Goal: Obtain resource: Obtain resource

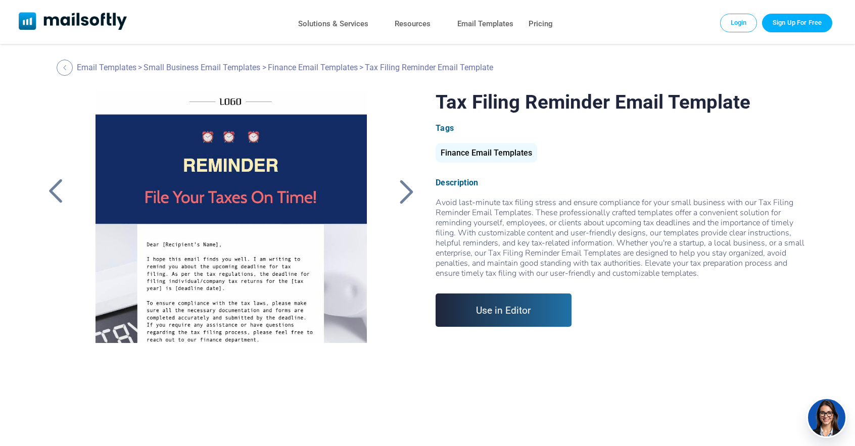
click at [414, 194] on div at bounding box center [406, 191] width 25 height 26
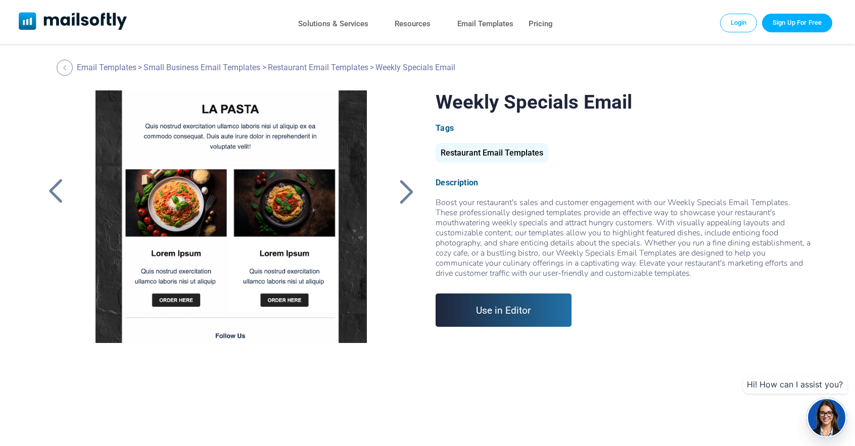
scroll to position [352, 0]
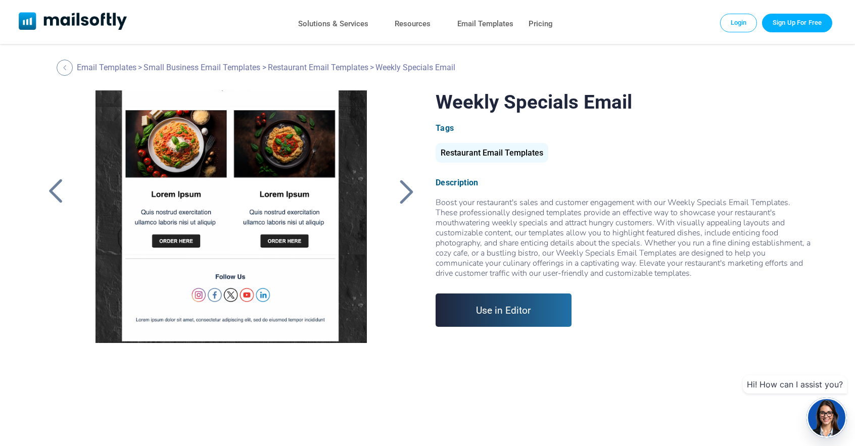
click at [52, 190] on div at bounding box center [55, 191] width 25 height 26
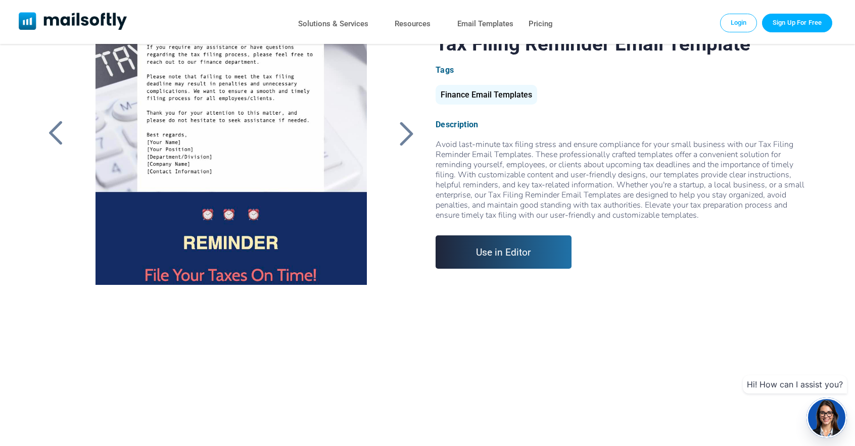
scroll to position [59, 0]
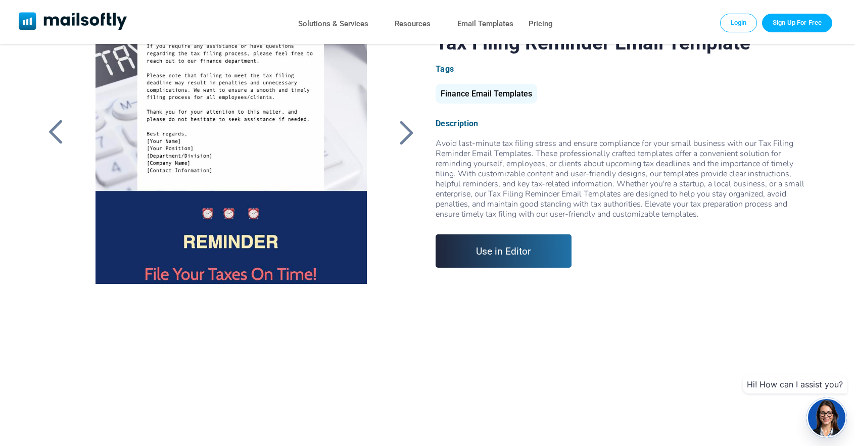
drag, startPoint x: 862, startPoint y: 120, endPoint x: 862, endPoint y: 142, distance: 22.2
click at [501, 235] on div "Tax Filing Reminder Email Template Tags Finance Email Templates Description Use…" at bounding box center [624, 157] width 377 height 253
click at [497, 247] on link "Use in Editor" at bounding box center [504, 251] width 136 height 33
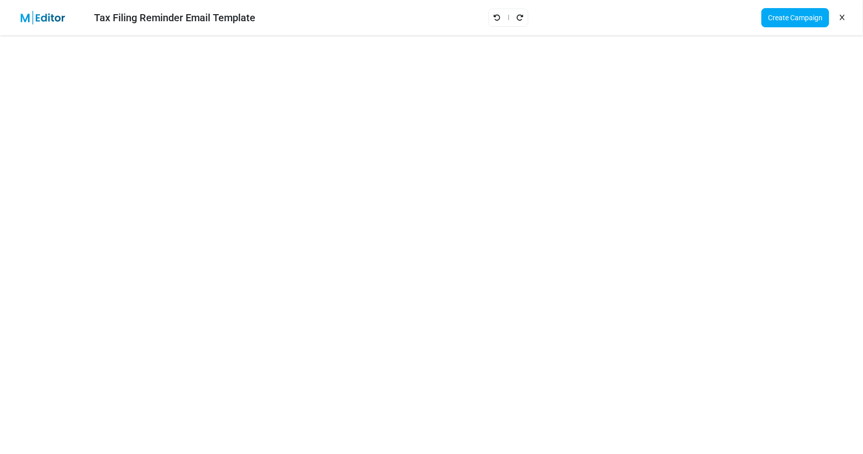
click at [847, 19] on div "Create Campaign" at bounding box center [804, 17] width 102 height 27
click at [843, 18] on icon at bounding box center [842, 18] width 5 height 1
